Goal: Information Seeking & Learning: Learn about a topic

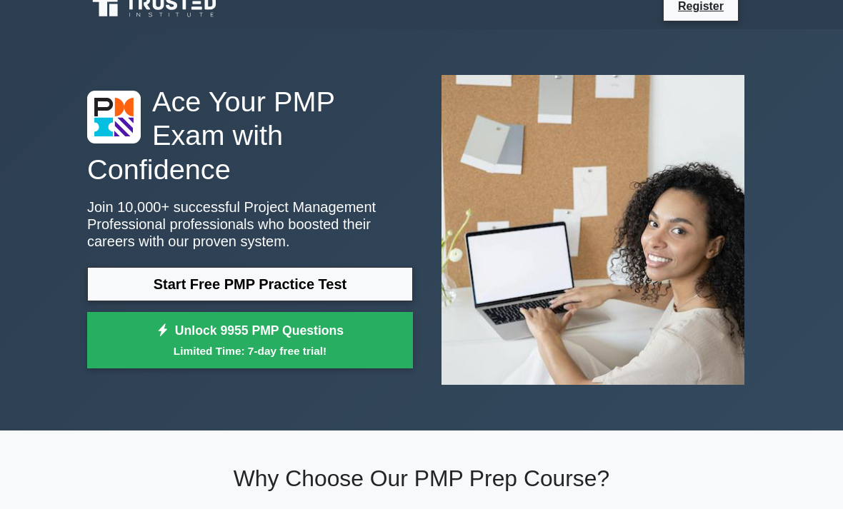
scroll to position [16, 0]
click at [137, 285] on link "Start Free PMP Practice Test" at bounding box center [250, 284] width 326 height 34
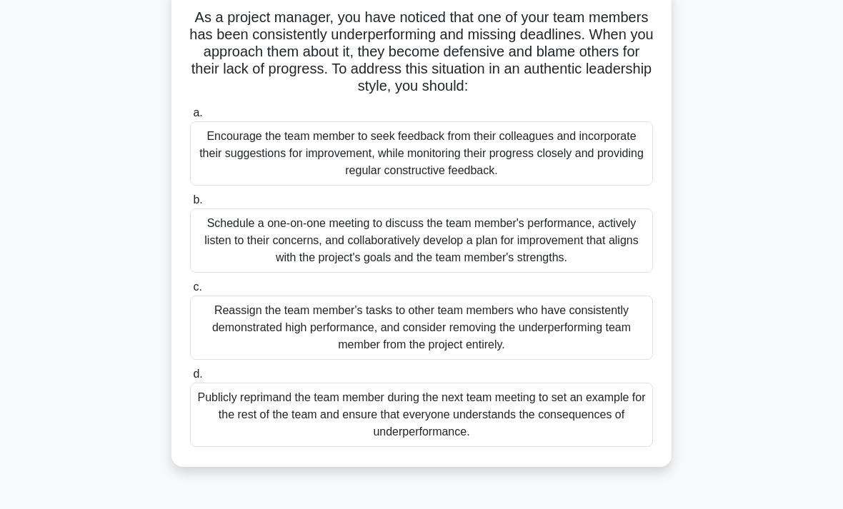
scroll to position [103, 0]
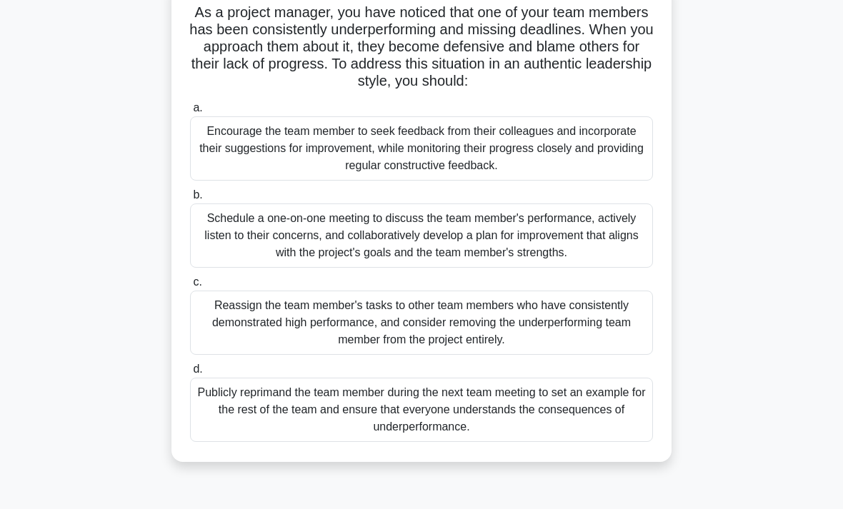
click at [241, 263] on div "Schedule a one-on-one meeting to discuss the team member's performance, activel…" at bounding box center [421, 236] width 463 height 64
click at [190, 200] on input "b. Schedule a one-on-one meeting to discuss the team member's performance, acti…" at bounding box center [190, 195] width 0 height 9
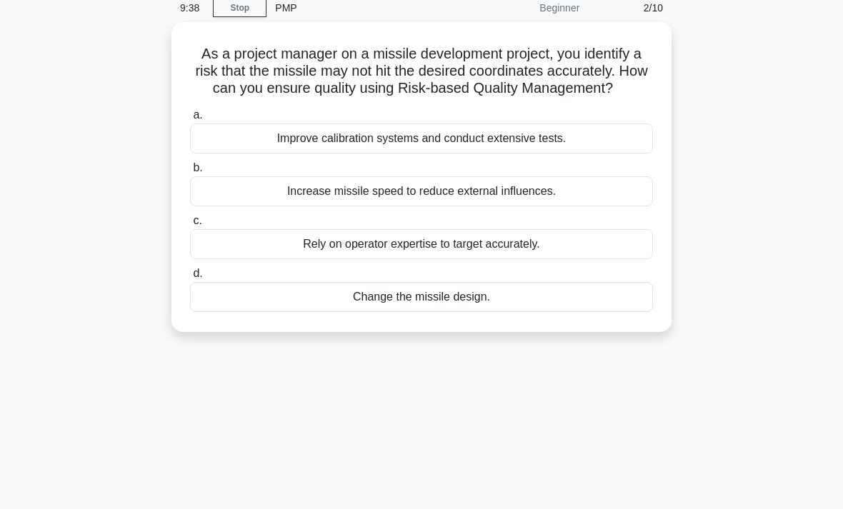
scroll to position [0, 0]
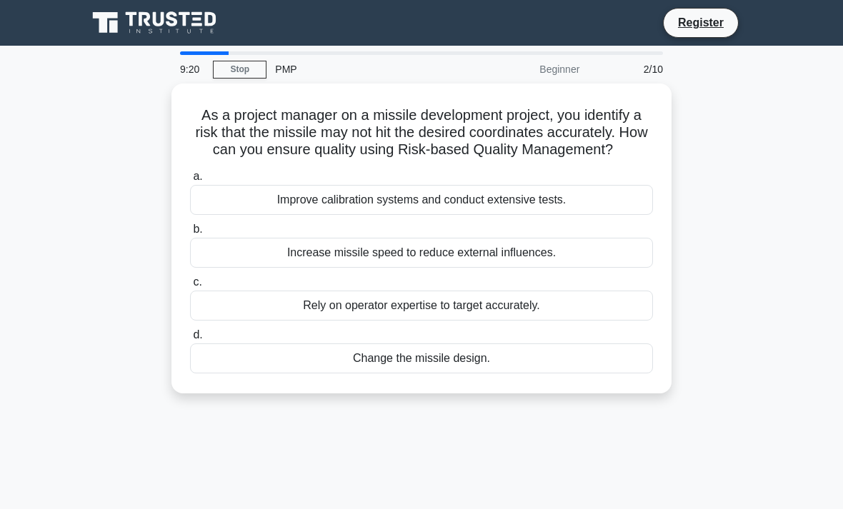
click at [245, 210] on div "Improve calibration systems and conduct extensive tests." at bounding box center [421, 200] width 463 height 30
click at [190, 181] on input "a. Improve calibration systems and conduct extensive tests." at bounding box center [190, 176] width 0 height 9
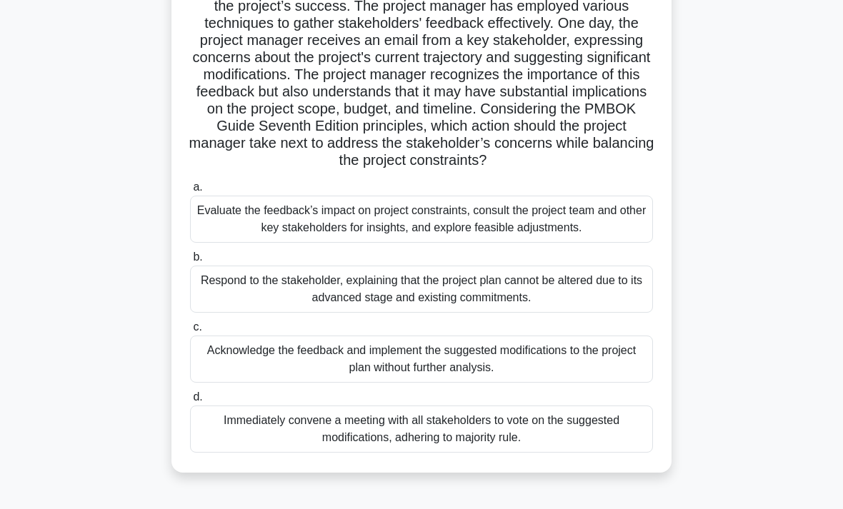
scroll to position [195, 0]
click at [254, 243] on div "Evaluate the feedback’s impact on project constraints, consult the project team…" at bounding box center [421, 219] width 463 height 47
click at [190, 192] on input "a. Evaluate the feedback’s impact on project constraints, consult the project t…" at bounding box center [190, 187] width 0 height 9
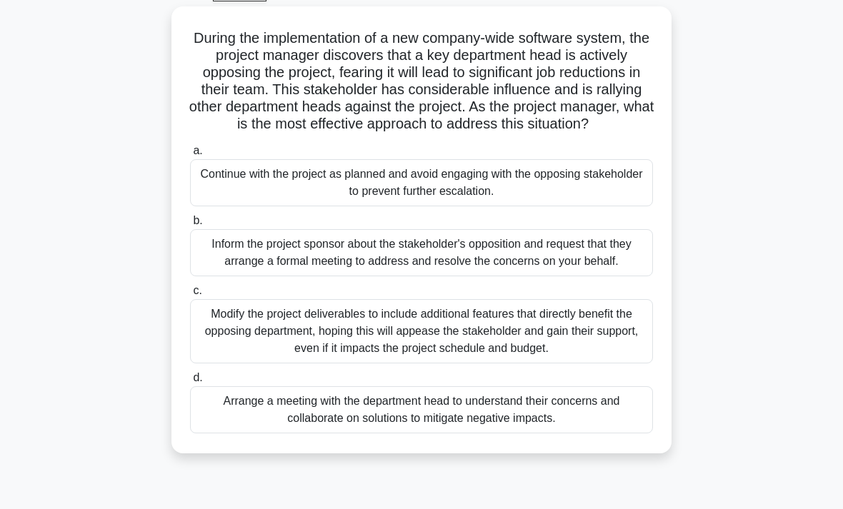
scroll to position [79, 0]
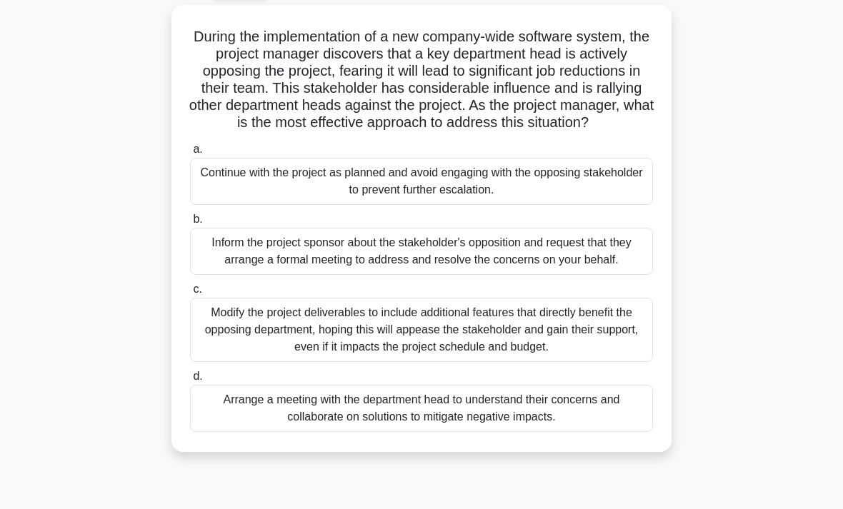
click at [252, 432] on div "Arrange a meeting with the department head to understand their concerns and col…" at bounding box center [421, 408] width 463 height 47
click at [190, 381] on input "d. Arrange a meeting with the department head to understand their concerns and …" at bounding box center [190, 376] width 0 height 9
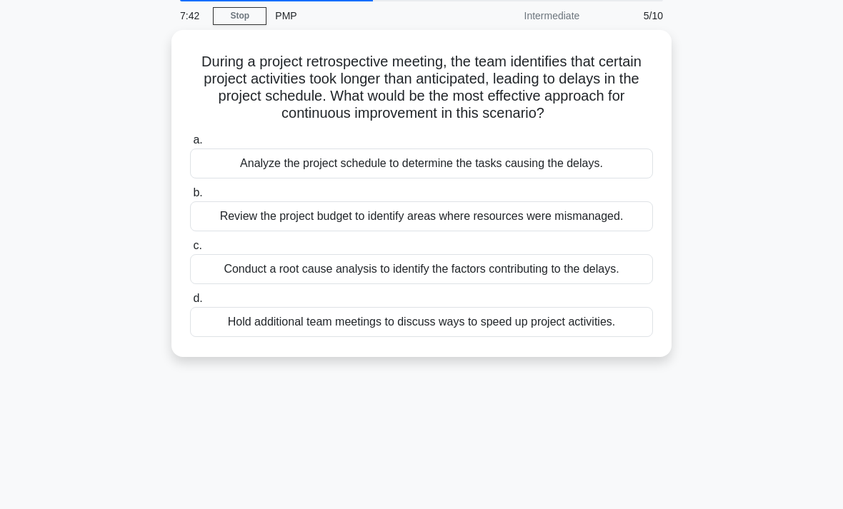
scroll to position [0, 0]
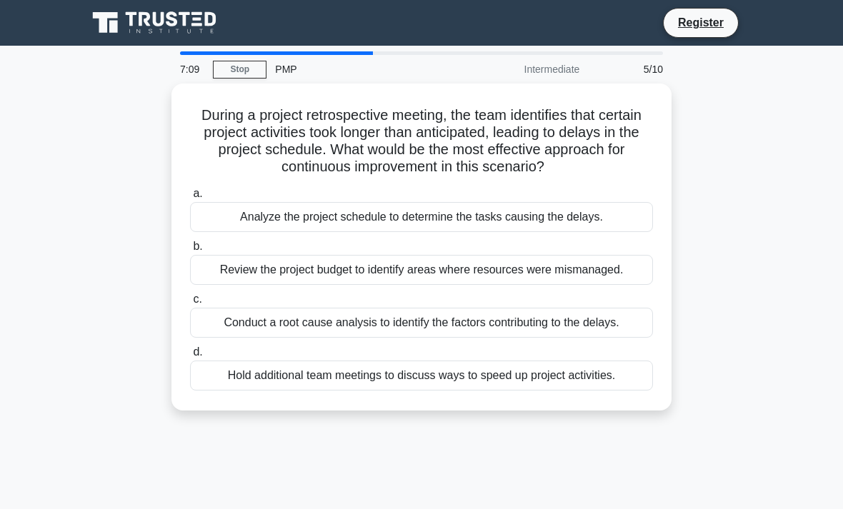
click at [234, 338] on div "Conduct a root cause analysis to identify the factors contributing to the delay…" at bounding box center [421, 323] width 463 height 30
click at [190, 304] on input "c. Conduct a root cause analysis to identify the factors contributing to the de…" at bounding box center [190, 299] width 0 height 9
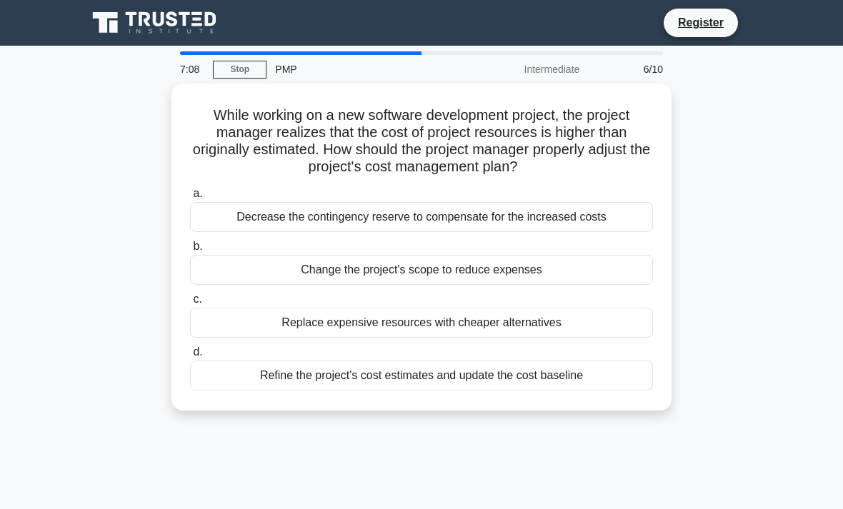
click at [246, 338] on div "Replace expensive resources with cheaper alternatives" at bounding box center [421, 323] width 463 height 30
click at [190, 304] on input "c. Replace expensive resources with cheaper alternatives" at bounding box center [190, 299] width 0 height 9
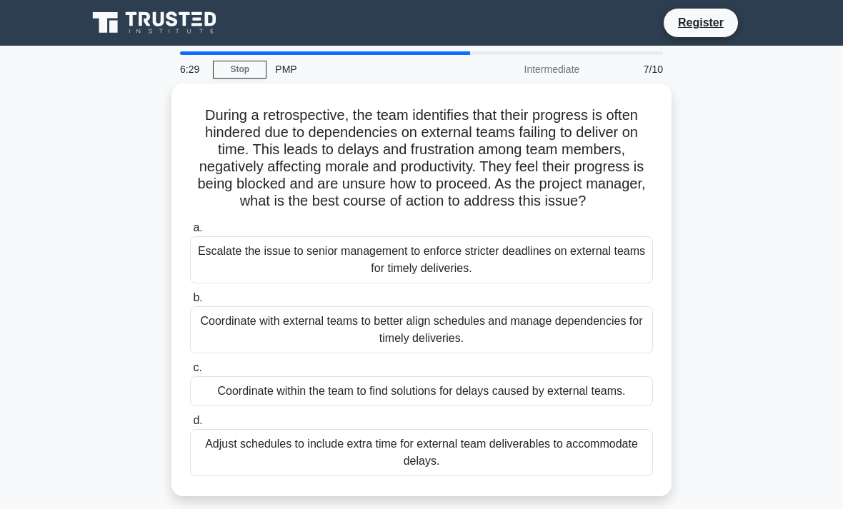
click at [581, 344] on div "Coordinate with external teams to better align schedules and manage dependencie…" at bounding box center [421, 329] width 463 height 47
click at [190, 303] on input "b. Coordinate with external teams to better align schedules and manage dependen…" at bounding box center [190, 298] width 0 height 9
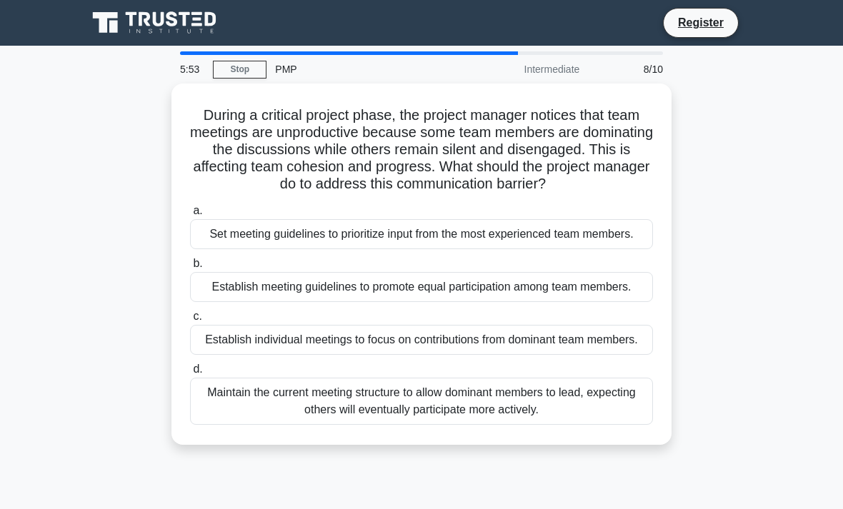
click at [282, 302] on div "Establish meeting guidelines to promote equal participation among team members." at bounding box center [421, 287] width 463 height 30
click at [190, 269] on input "b. Establish meeting guidelines to promote equal participation among team membe…" at bounding box center [190, 263] width 0 height 9
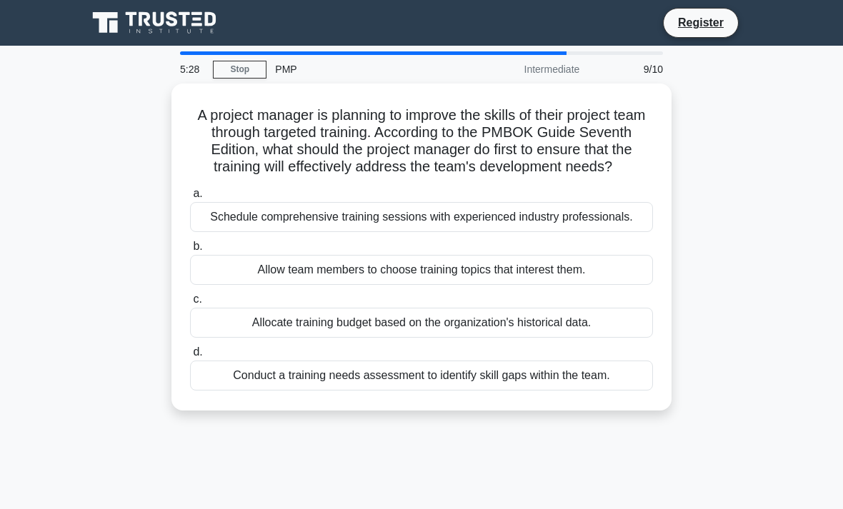
click at [276, 391] on div "Conduct a training needs assessment to identify skill gaps within the team." at bounding box center [421, 376] width 463 height 30
click at [190, 357] on input "d. Conduct a training needs assessment to identify skill gaps within the team." at bounding box center [190, 352] width 0 height 9
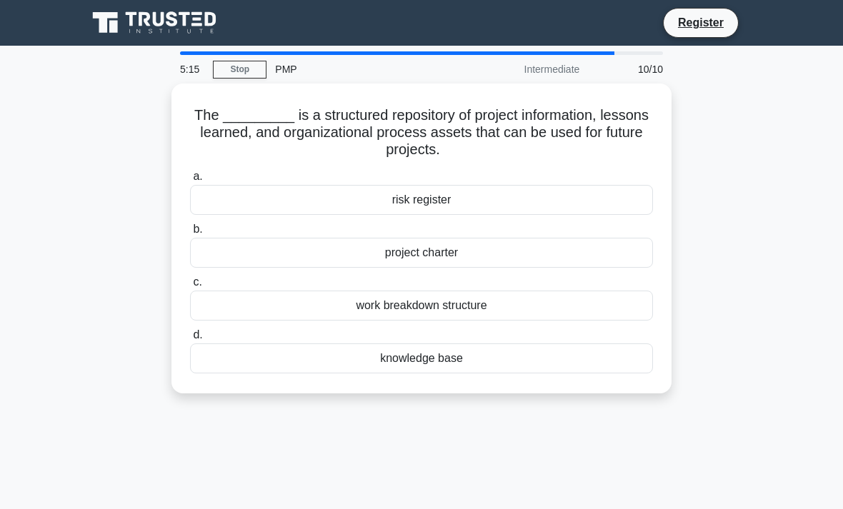
click at [476, 367] on div "knowledge base" at bounding box center [421, 359] width 463 height 30
click at [190, 340] on input "d. knowledge base" at bounding box center [190, 335] width 0 height 9
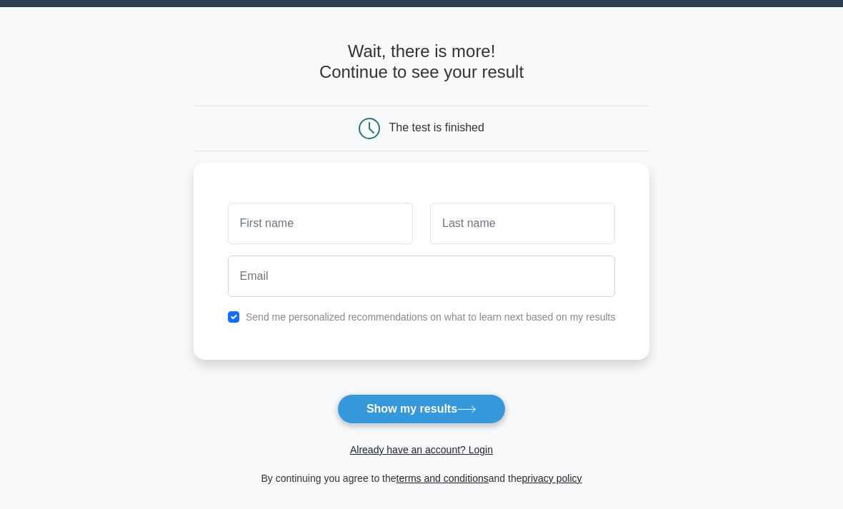
click at [447, 412] on button "Show my results" at bounding box center [421, 410] width 169 height 30
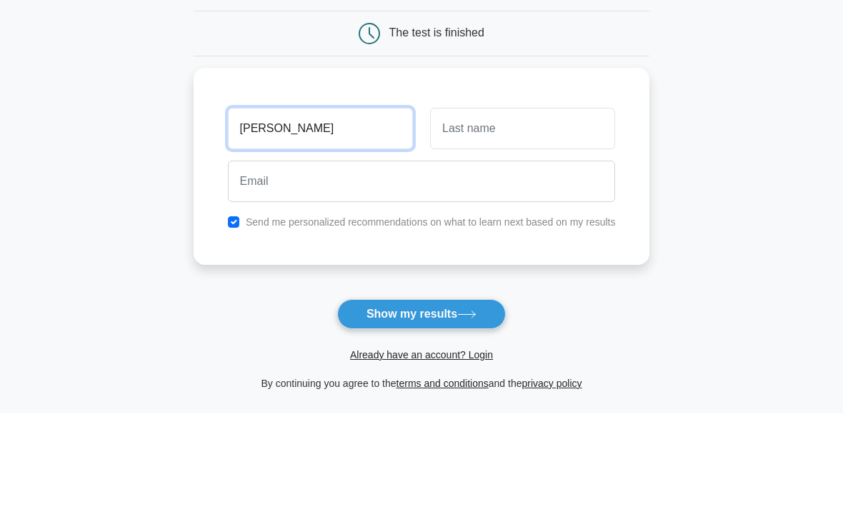
type input "[PERSON_NAME]"
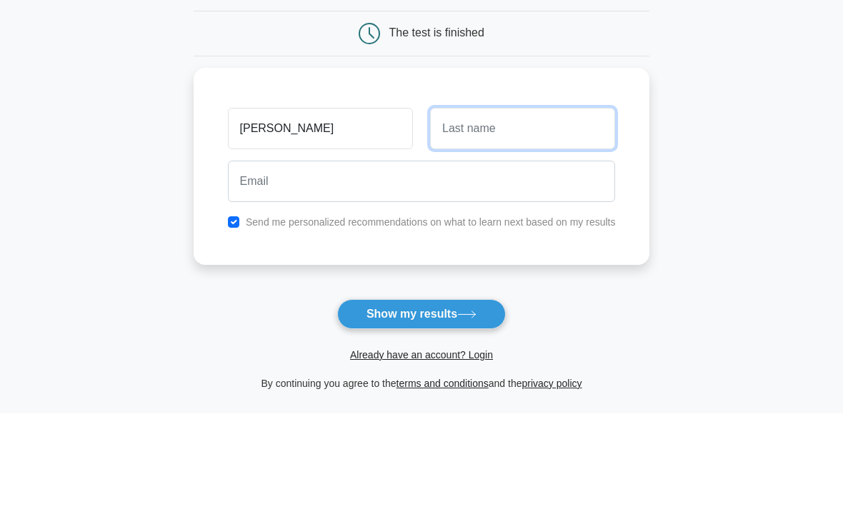
click at [600, 204] on input "text" at bounding box center [522, 224] width 185 height 41
type input "Miller"
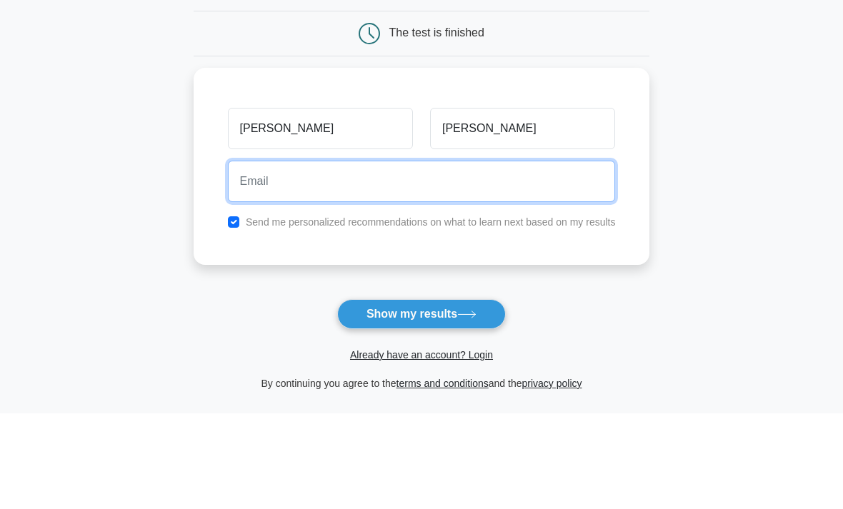
click at [602, 256] on input "email" at bounding box center [422, 276] width 388 height 41
type input "jeremy.miller@bellsouth.net"
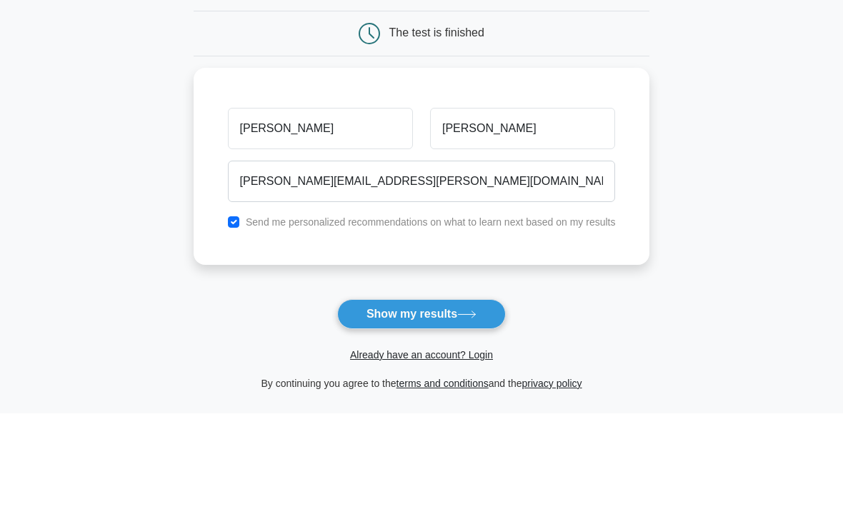
click at [228, 312] on input "checkbox" at bounding box center [233, 317] width 11 height 11
checkbox input "false"
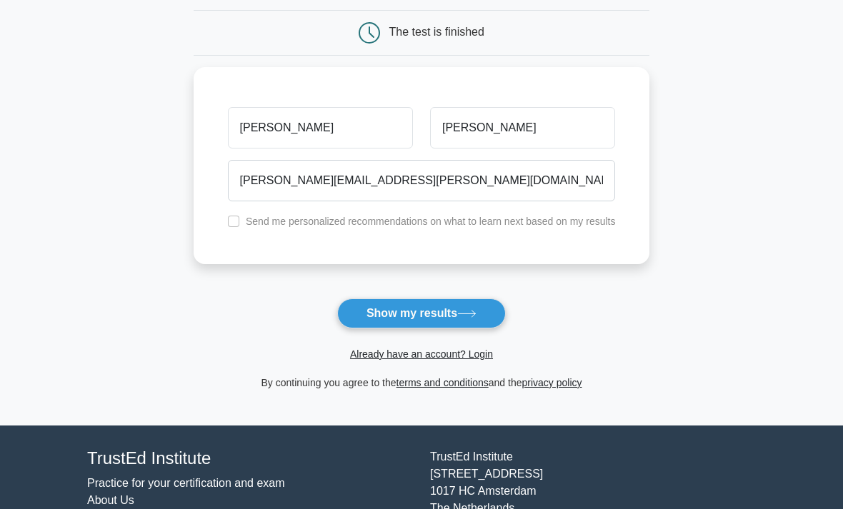
click at [446, 324] on button "Show my results" at bounding box center [421, 314] width 169 height 30
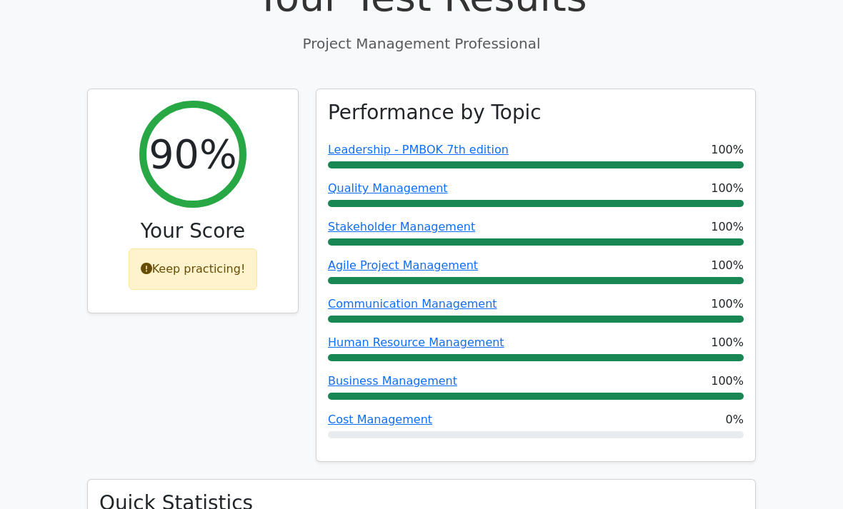
scroll to position [555, 0]
click at [358, 386] on div "Performance by Topic Leadership - PMBOK 7th edition 100% Quality Management 100…" at bounding box center [535, 275] width 439 height 372
click at [356, 413] on link "Cost Management" at bounding box center [380, 420] width 104 height 14
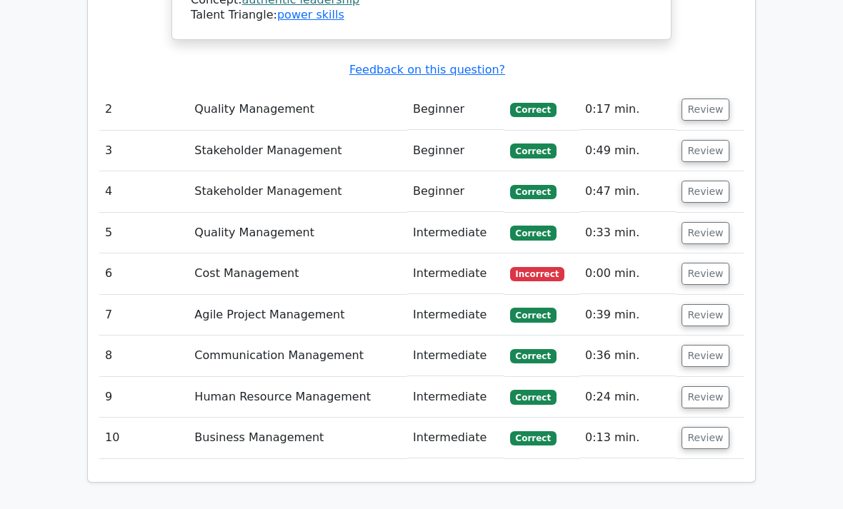
scroll to position [2230, 0]
click at [715, 264] on button "Review" at bounding box center [705, 275] width 49 height 22
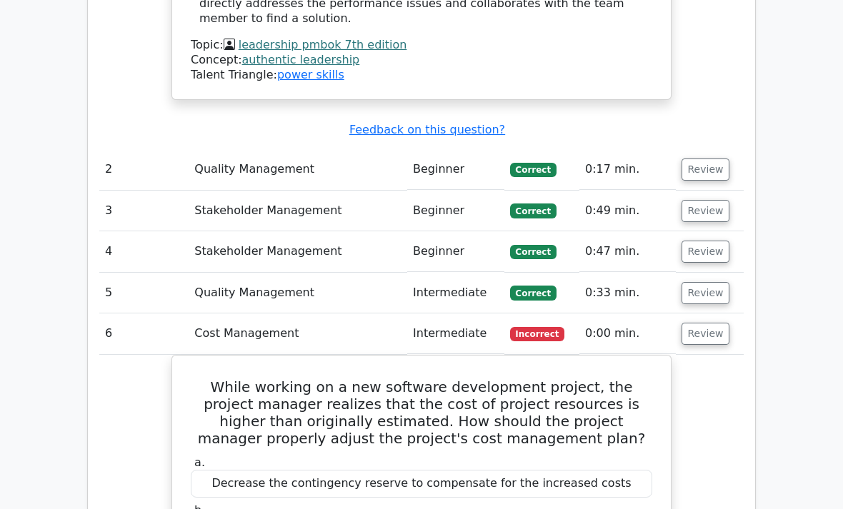
scroll to position [2164, 0]
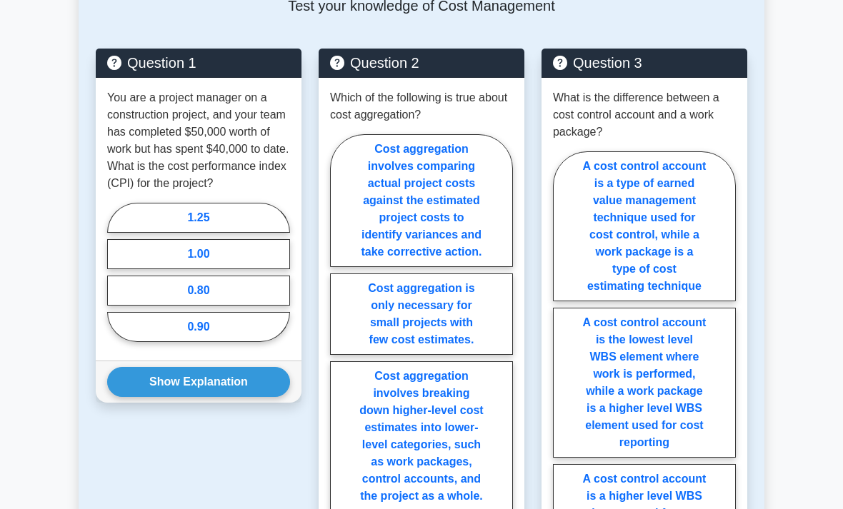
scroll to position [789, 0]
click at [169, 306] on label "0.80" at bounding box center [198, 291] width 183 height 30
click at [116, 281] on input "0.80" at bounding box center [111, 276] width 9 height 9
radio input "true"
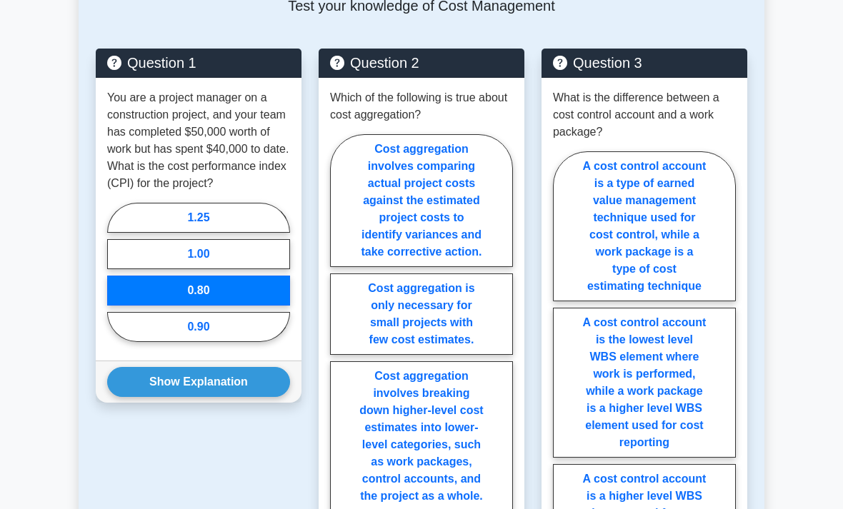
click at [152, 397] on button "Show Explanation" at bounding box center [198, 382] width 183 height 30
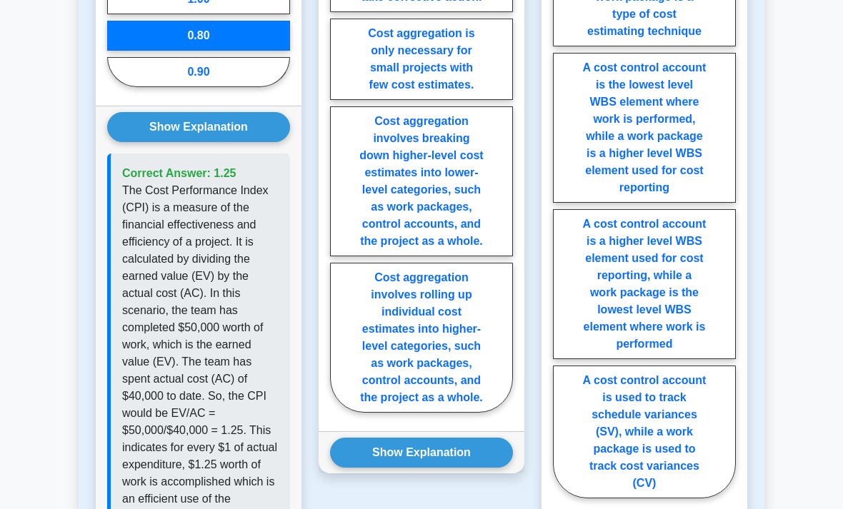
scroll to position [1044, 0]
click at [441, 366] on label "Cost aggregation involves rolling up individual cost estimates into higher-leve…" at bounding box center [421, 338] width 183 height 150
click at [339, 155] on input "Cost aggregation involves rolling up individual cost estimates into higher-leve…" at bounding box center [334, 150] width 9 height 9
radio input "true"
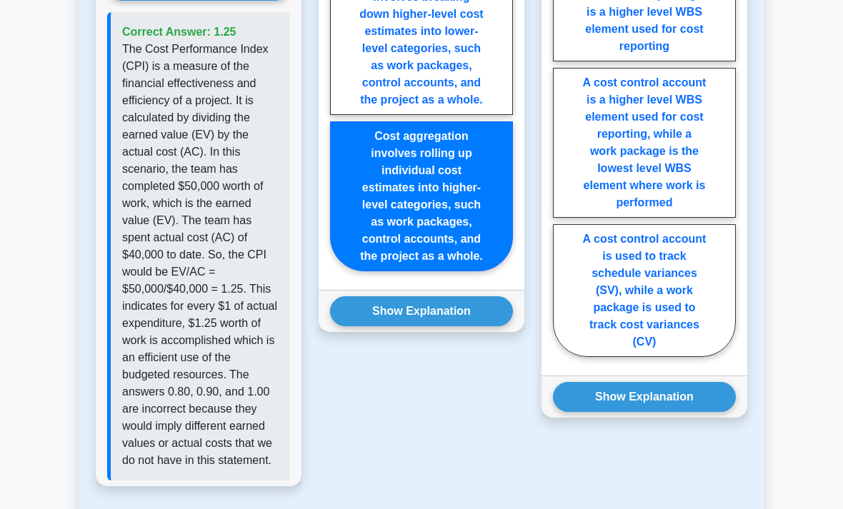
click at [450, 327] on button "Show Explanation" at bounding box center [421, 312] width 183 height 30
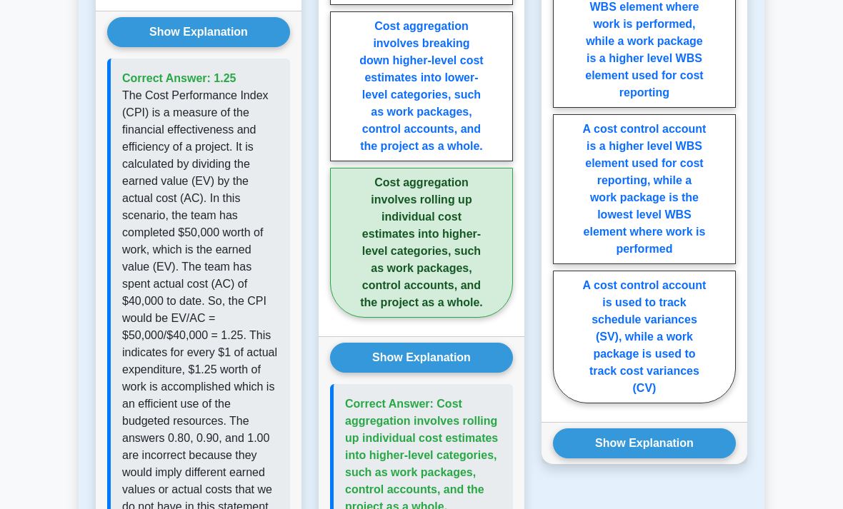
scroll to position [1139, 0]
click at [693, 381] on label "A cost control account is used to track schedule variances (SV), while a work p…" at bounding box center [644, 337] width 183 height 133
click at [562, 111] on input "A cost control account is used to track schedule variances (SV), while a work p…" at bounding box center [557, 106] width 9 height 9
radio input "true"
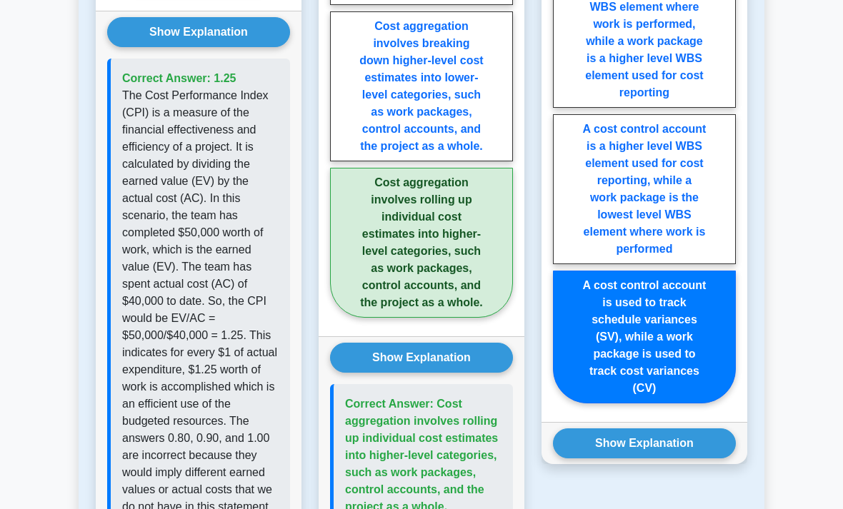
click at [688, 459] on button "Show Explanation" at bounding box center [644, 444] width 183 height 30
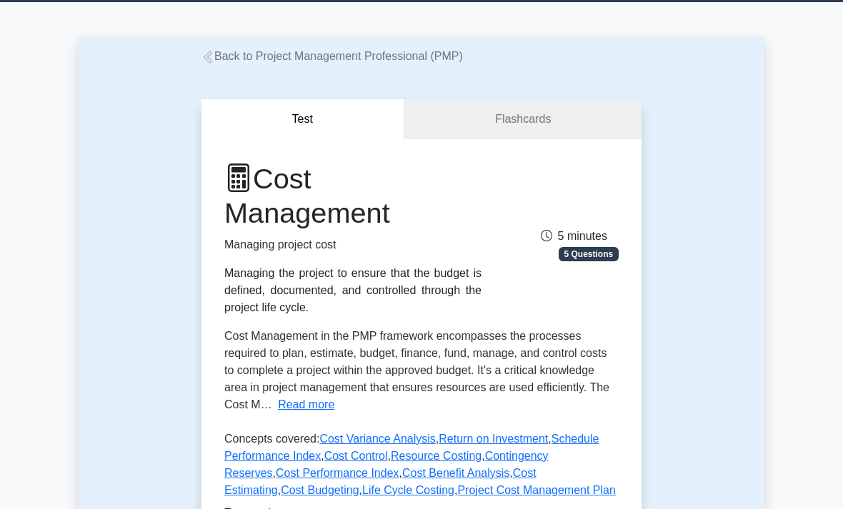
scroll to position [44, 0]
click at [579, 123] on link "Flashcards" at bounding box center [522, 119] width 237 height 41
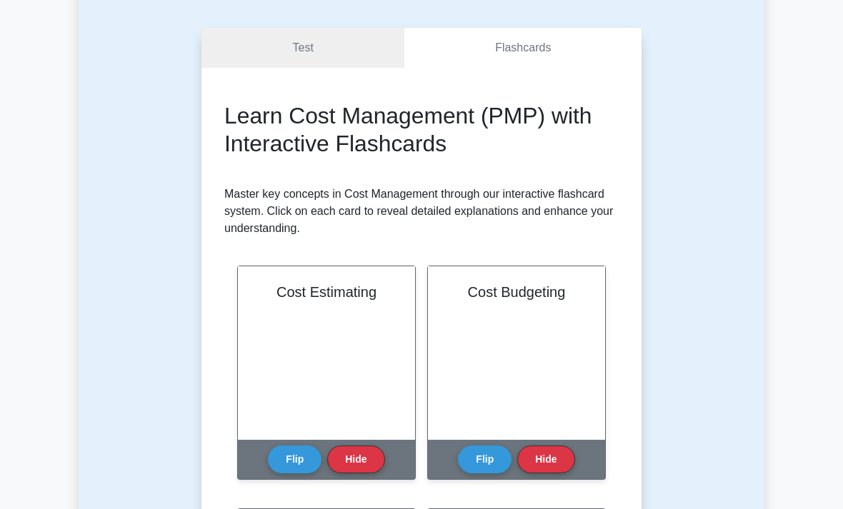
scroll to position [24, 0]
click at [483, 453] on button "Flip" at bounding box center [485, 460] width 54 height 28
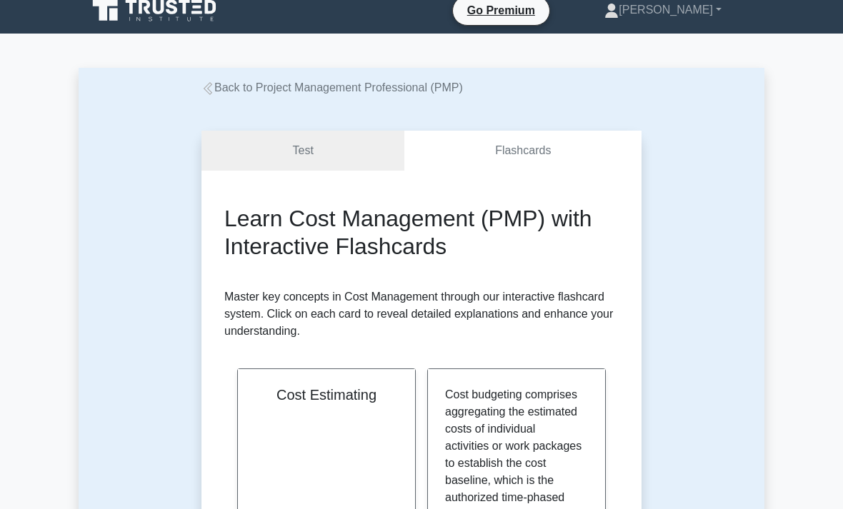
scroll to position [0, 0]
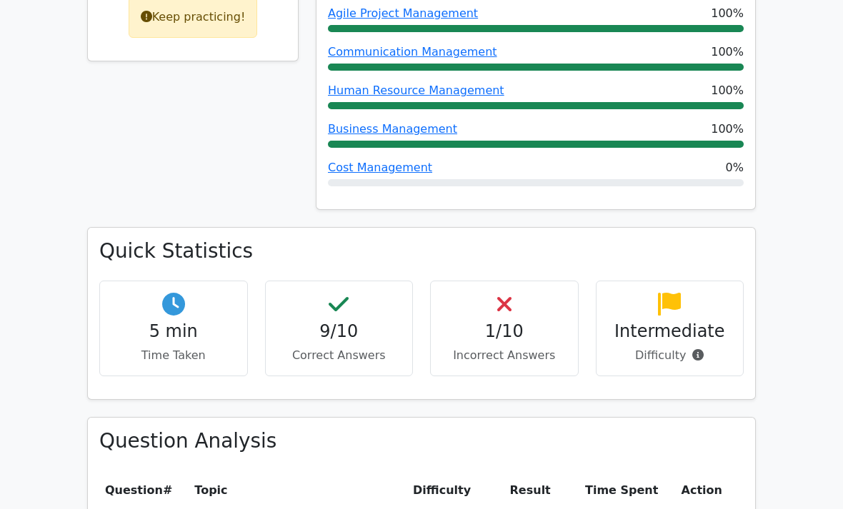
scroll to position [813, 0]
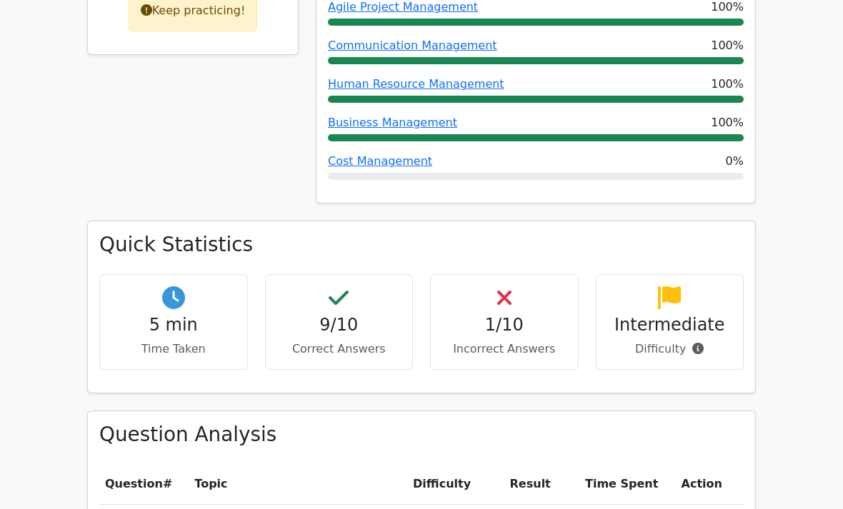
click at [696, 274] on div "Intermediate Difficulty" at bounding box center [670, 322] width 149 height 96
click at [701, 343] on icon at bounding box center [697, 348] width 11 height 11
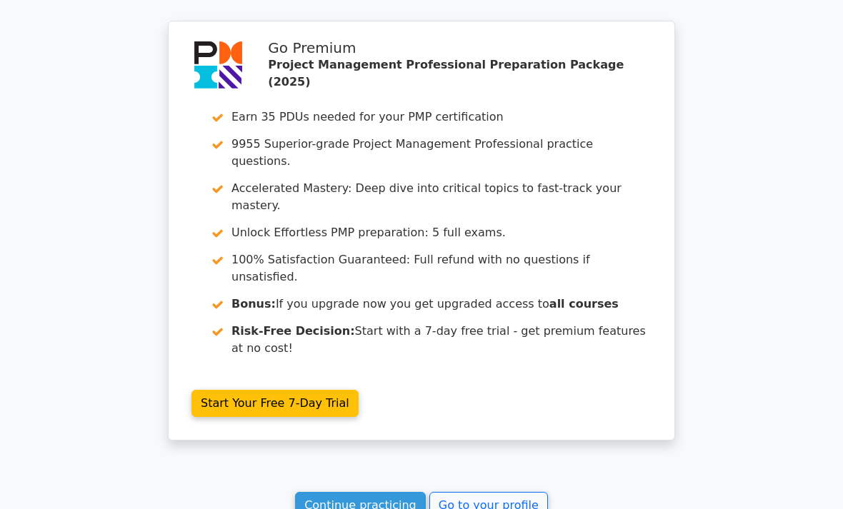
scroll to position [2750, 0]
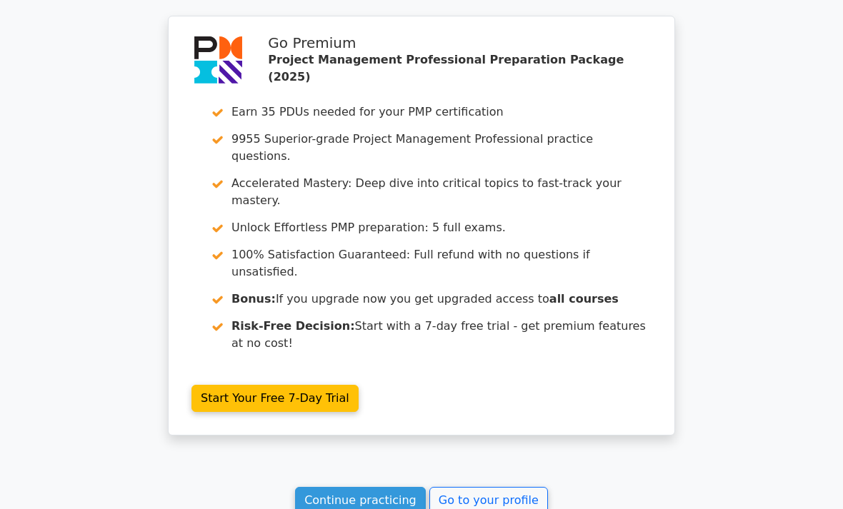
click at [346, 487] on link "Continue practicing" at bounding box center [360, 500] width 131 height 27
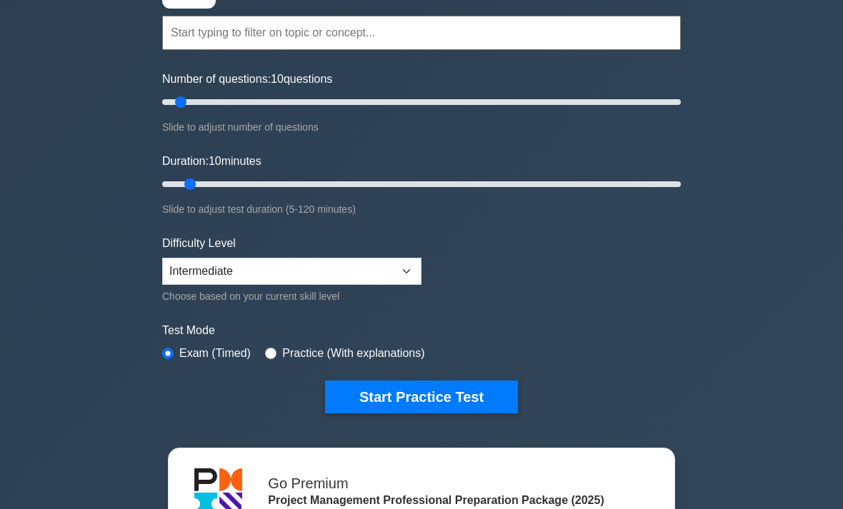
scroll to position [126, 0]
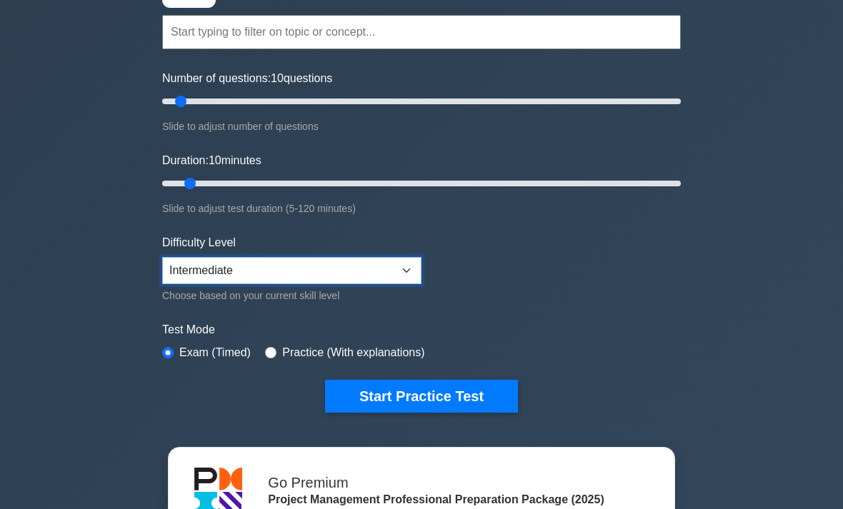
click at [205, 265] on select "Beginner Intermediate Expert" at bounding box center [291, 270] width 259 height 27
select select "expert"
click at [487, 404] on button "Start Practice Test" at bounding box center [421, 396] width 193 height 33
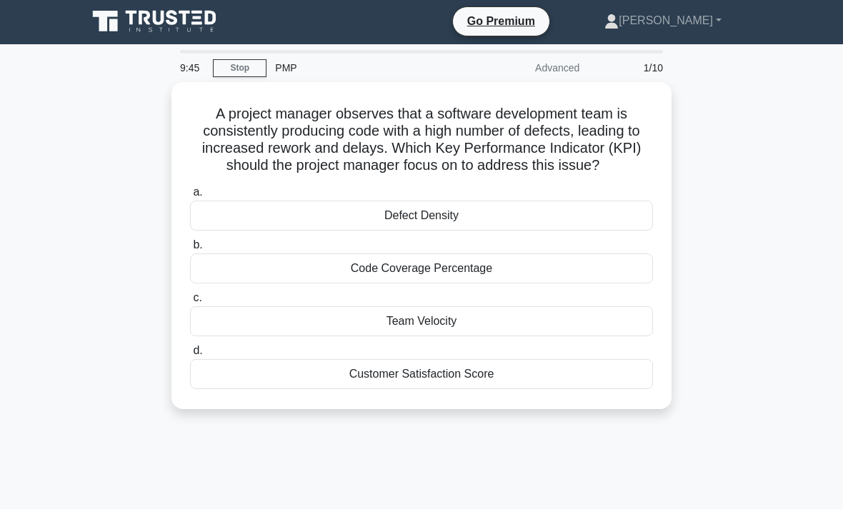
click at [262, 231] on div "Defect Density" at bounding box center [421, 216] width 463 height 30
click at [190, 197] on input "a. Defect Density" at bounding box center [190, 192] width 0 height 9
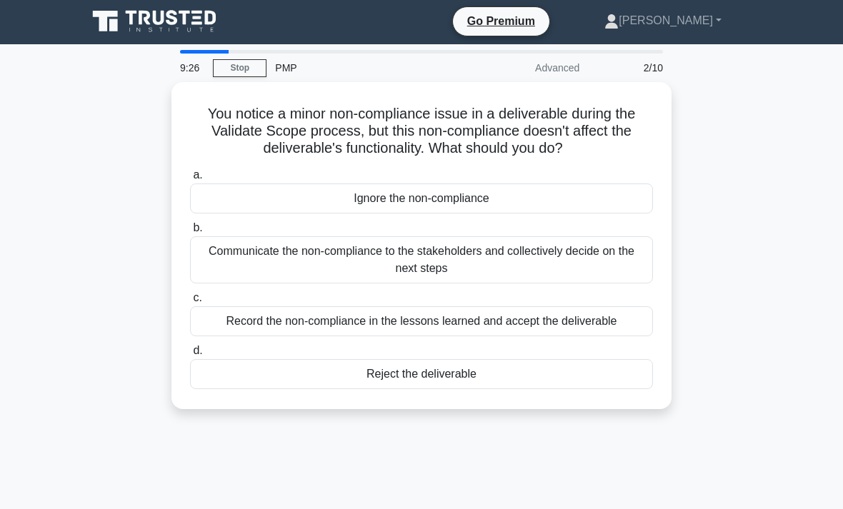
click at [243, 253] on div "Communicate the non-compliance to the stakeholders and collectively decide on t…" at bounding box center [421, 259] width 463 height 47
click at [190, 233] on input "b. Communicate the non-compliance to the stakeholders and collectively decide o…" at bounding box center [190, 228] width 0 height 9
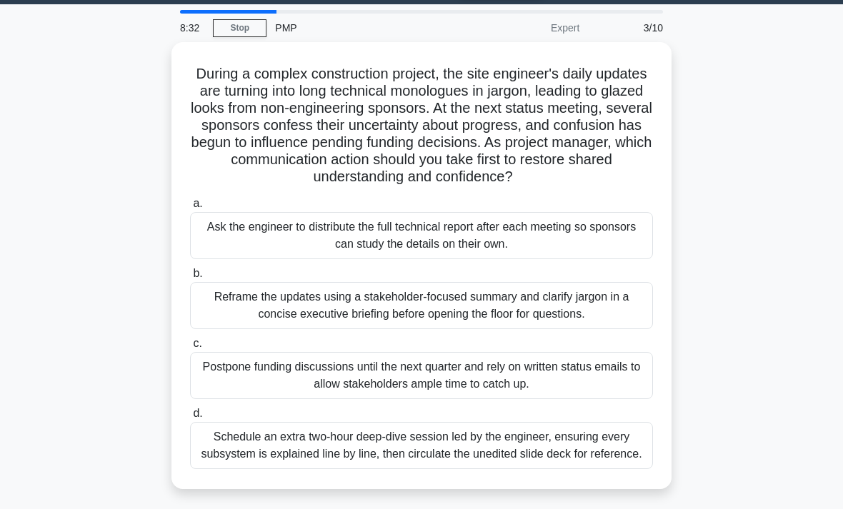
scroll to position [42, 0]
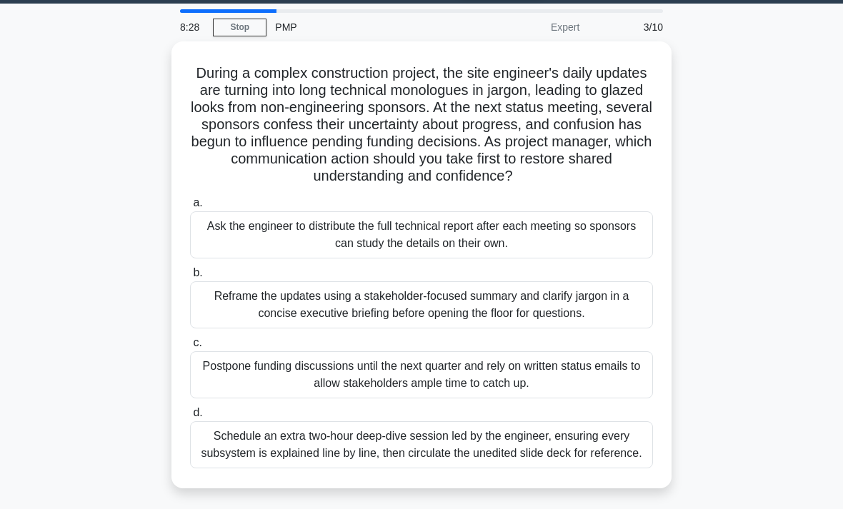
click at [232, 328] on div "Reframe the updates using a stakeholder-focused summary and clarify jargon in a…" at bounding box center [421, 304] width 463 height 47
click at [190, 278] on input "b. Reframe the updates using a stakeholder-focused summary and clarify jargon i…" at bounding box center [190, 273] width 0 height 9
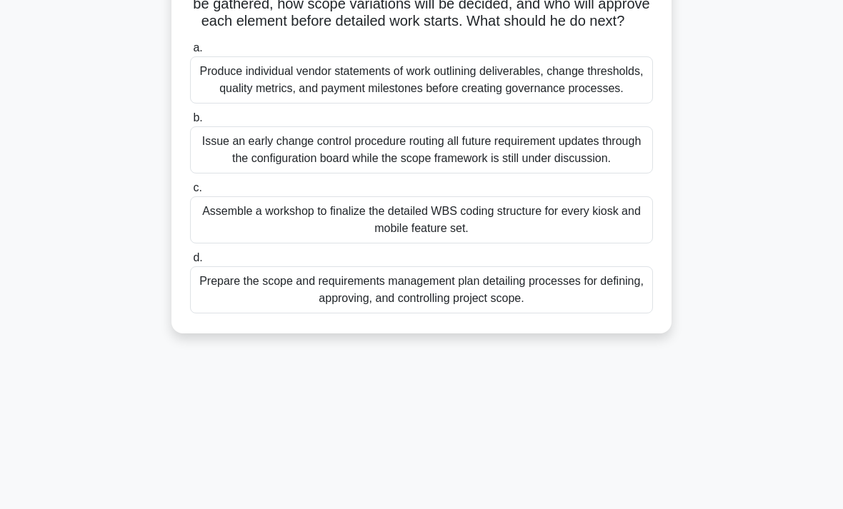
scroll to position [198, 0]
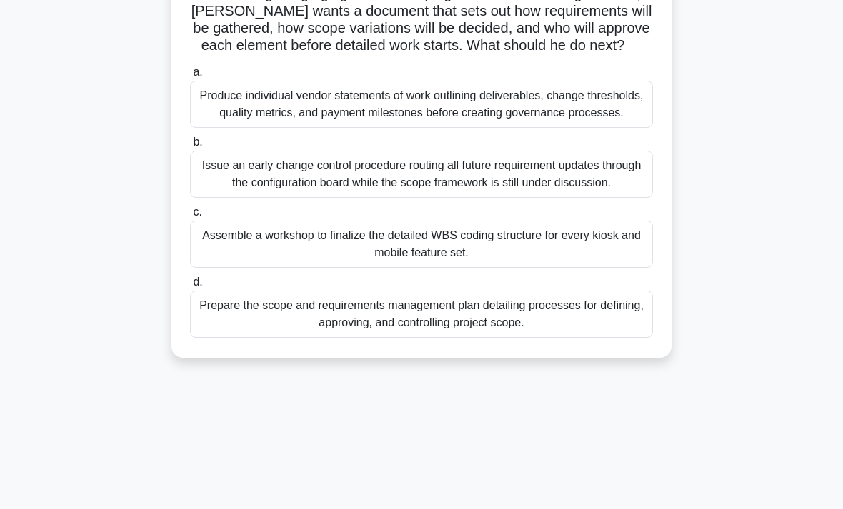
click at [220, 128] on div "Produce individual vendor statements of work outlining deliverables, change thr…" at bounding box center [421, 104] width 463 height 47
click at [190, 77] on input "a. Produce individual vendor statements of work outlining deliverables, change …" at bounding box center [190, 72] width 0 height 9
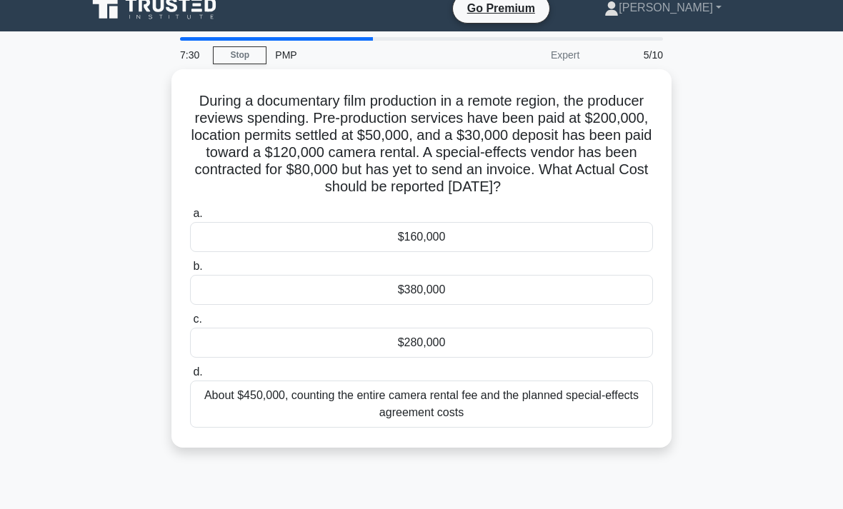
scroll to position [0, 0]
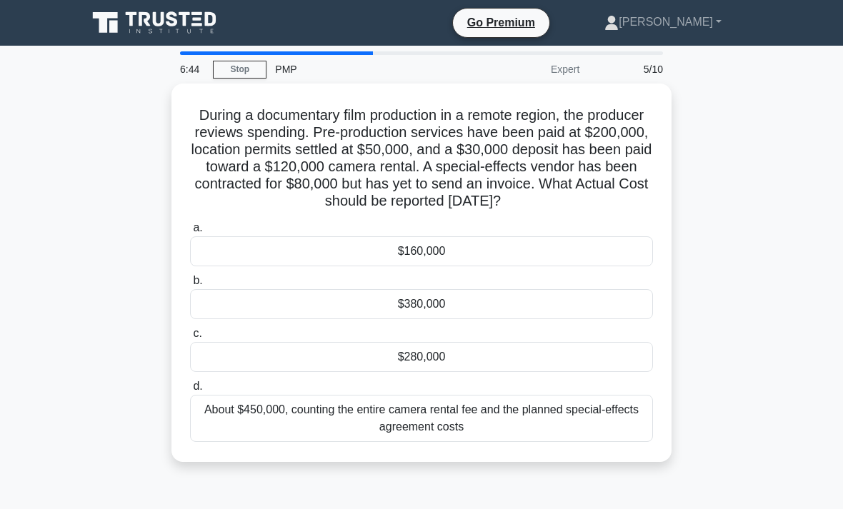
click at [531, 372] on div "$280,000" at bounding box center [421, 357] width 463 height 30
click at [190, 339] on input "c. $280,000" at bounding box center [190, 333] width 0 height 9
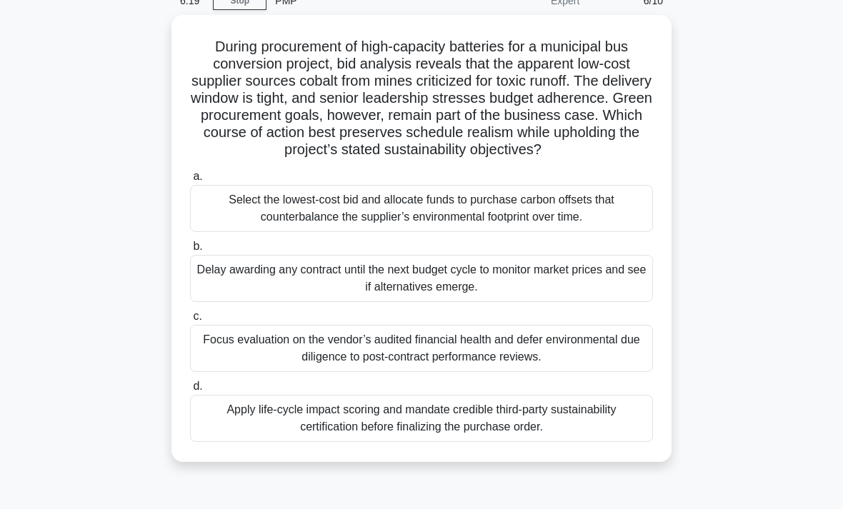
scroll to position [71, 0]
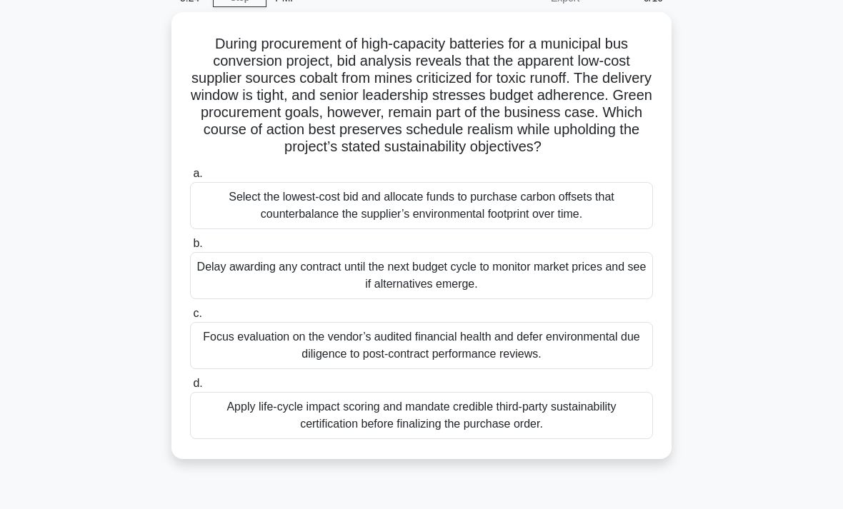
click at [299, 436] on div "Apply life-cycle impact scoring and mandate credible third-party sustainability…" at bounding box center [421, 415] width 463 height 47
click at [190, 389] on input "d. Apply life-cycle impact scoring and mandate credible third-party sustainabil…" at bounding box center [190, 383] width 0 height 9
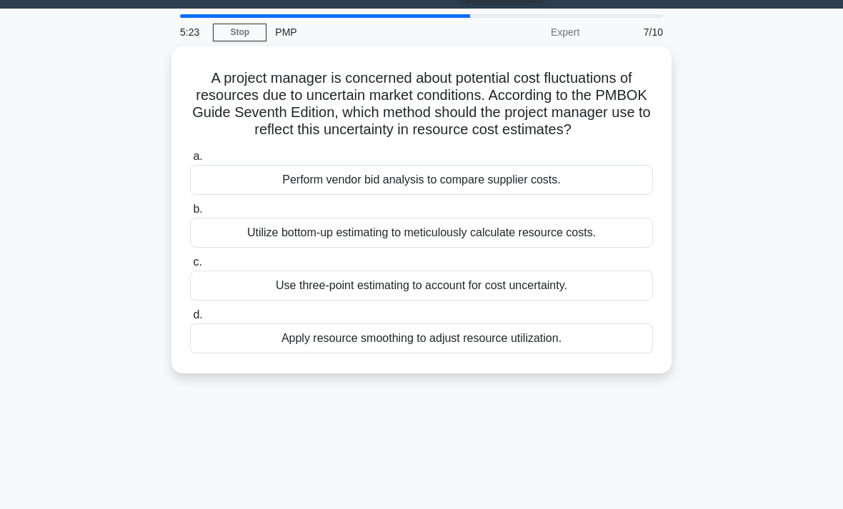
scroll to position [0, 0]
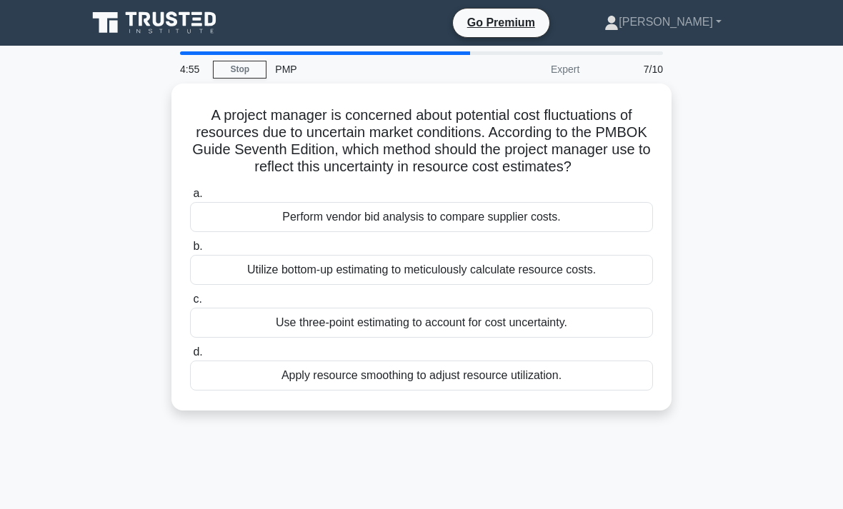
click at [248, 226] on div "Perform vendor bid analysis to compare supplier costs." at bounding box center [421, 217] width 463 height 30
click at [190, 199] on input "a. Perform vendor bid analysis to compare supplier costs." at bounding box center [190, 193] width 0 height 9
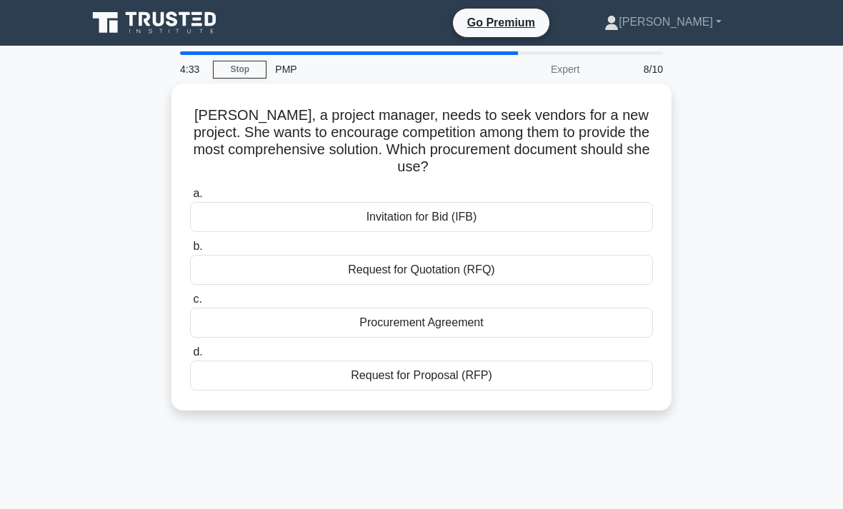
click at [252, 369] on div "Request for Proposal (RFP)" at bounding box center [421, 376] width 463 height 30
click at [190, 357] on input "d. Request for Proposal (RFP)" at bounding box center [190, 352] width 0 height 9
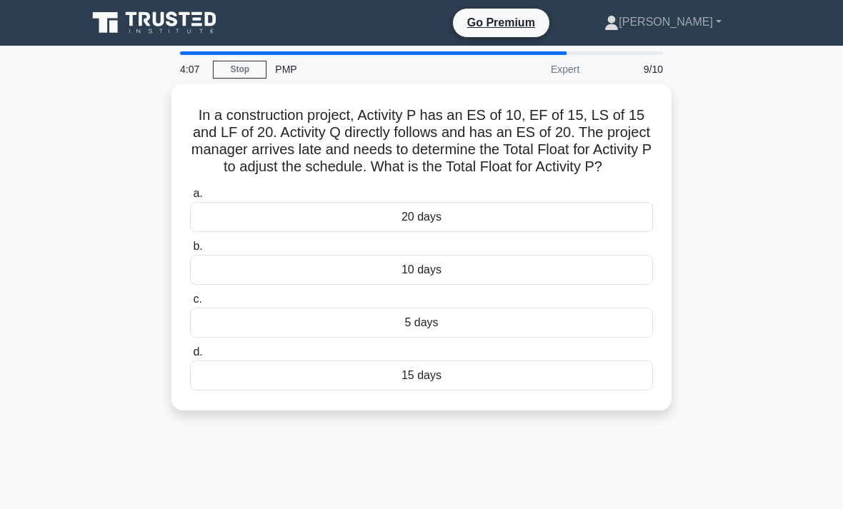
click at [515, 336] on div "5 days" at bounding box center [421, 323] width 463 height 30
click at [190, 304] on input "c. 5 days" at bounding box center [190, 299] width 0 height 9
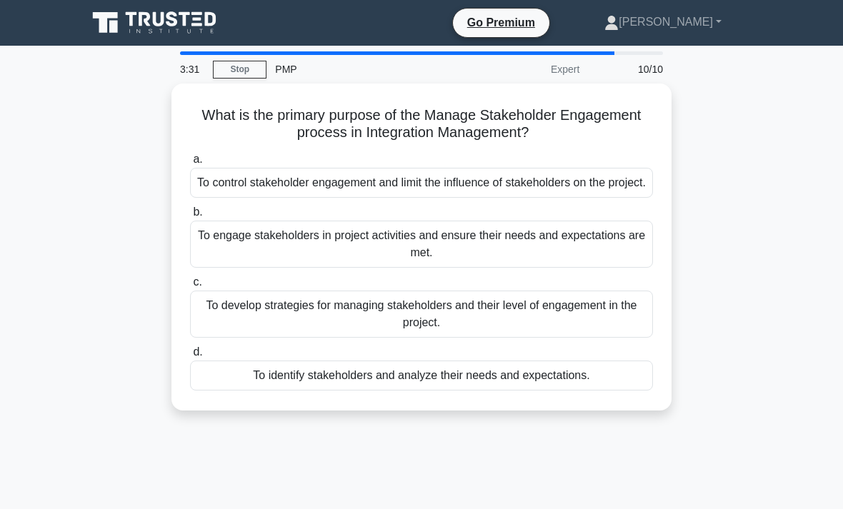
click at [580, 391] on div "To identify stakeholders and analyze their needs and expectations." at bounding box center [421, 376] width 463 height 30
click at [190, 357] on input "d. To identify stakeholders and analyze their needs and expectations." at bounding box center [190, 352] width 0 height 9
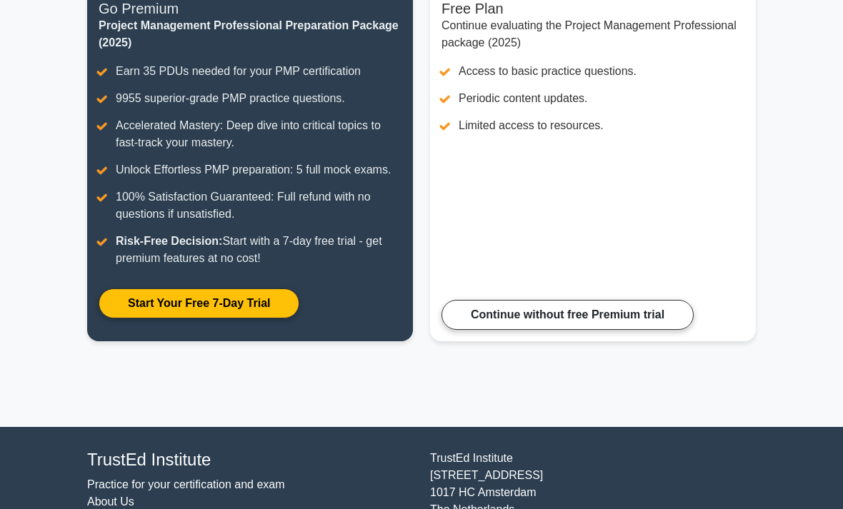
scroll to position [207, 0]
click at [513, 330] on link "Continue without free Premium trial" at bounding box center [567, 315] width 252 height 30
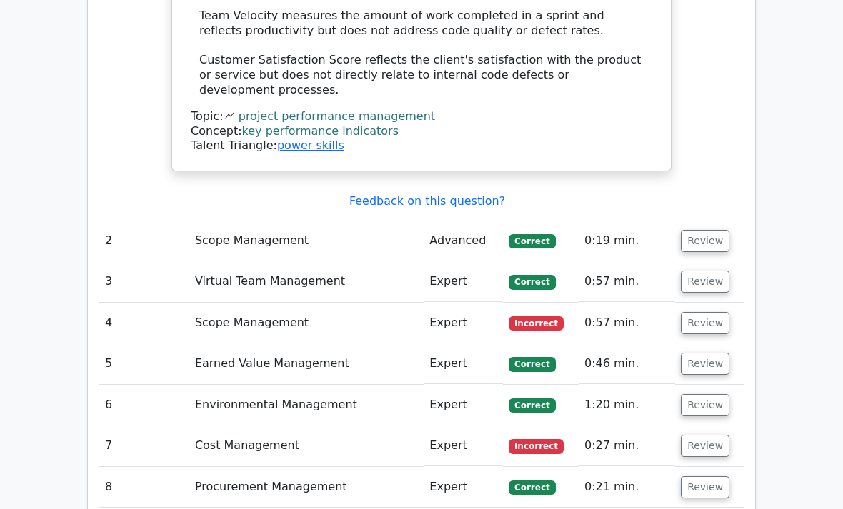
scroll to position [1913, 0]
click at [722, 312] on button "Review" at bounding box center [705, 323] width 49 height 22
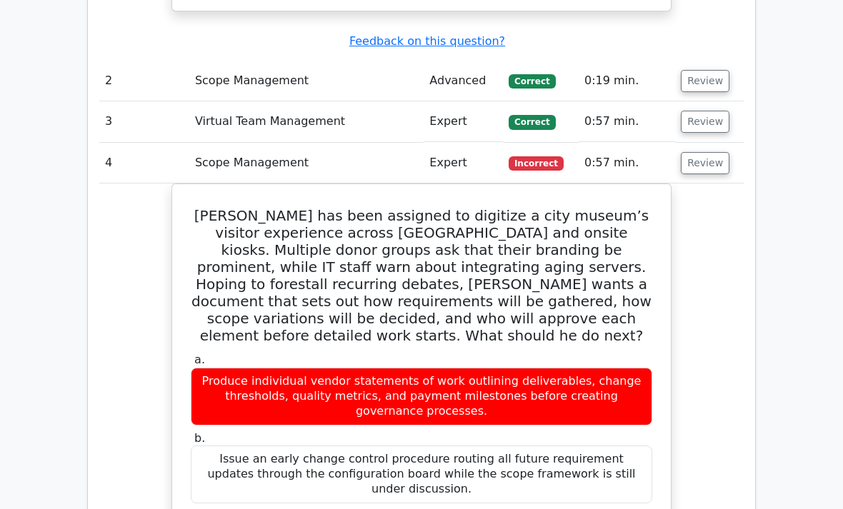
scroll to position [2074, 0]
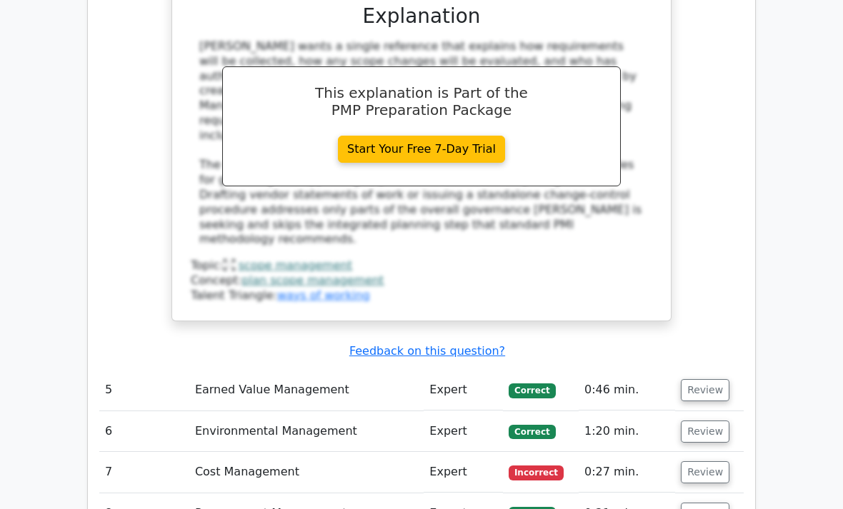
click at [717, 462] on button "Review" at bounding box center [705, 473] width 49 height 22
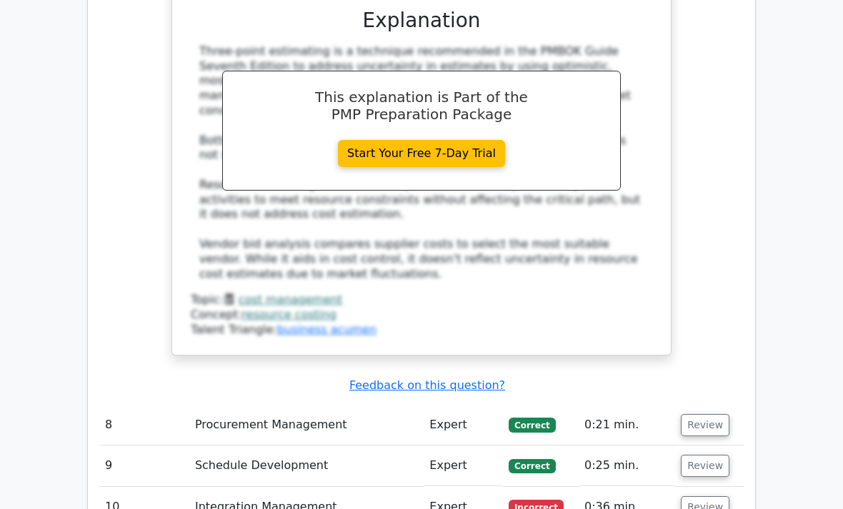
click at [715, 497] on button "Review" at bounding box center [705, 508] width 49 height 22
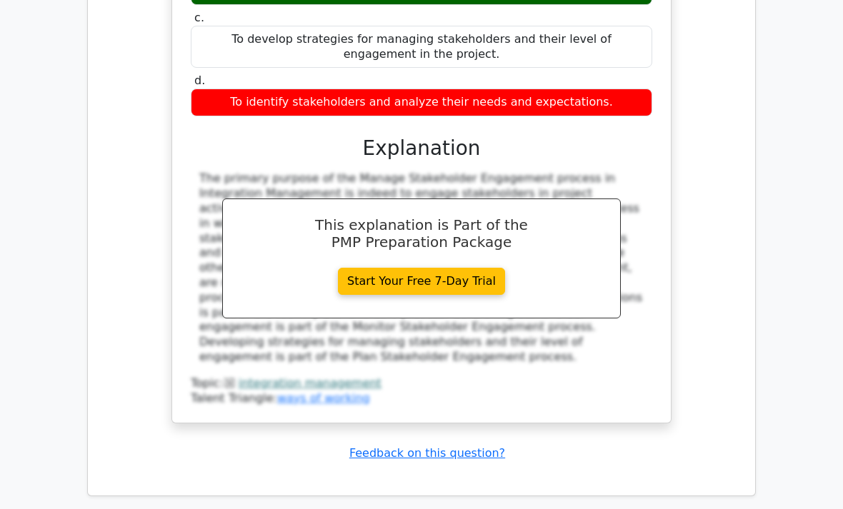
scroll to position [4239, 0]
click at [234, 199] on div "This explanation is Part of the PMP Preparation Package Start Your Free 7-Day T…" at bounding box center [421, 259] width 398 height 120
